Goal: Task Accomplishment & Management: Manage account settings

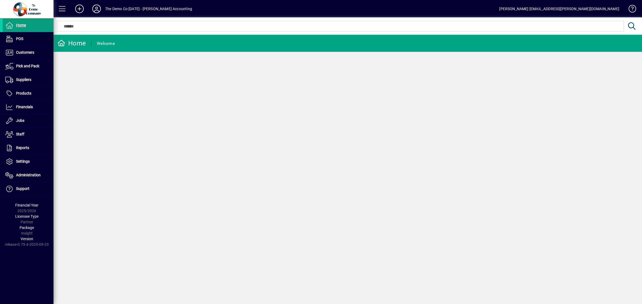
click at [98, 9] on icon at bounding box center [96, 9] width 11 height 9
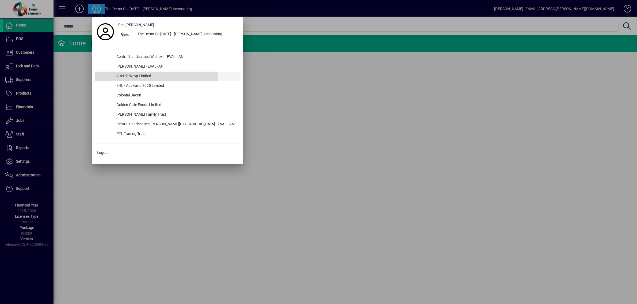
click at [135, 75] on div "Stretch Wrap Limited" at bounding box center [176, 77] width 128 height 10
